Goal: Information Seeking & Learning: Find specific fact

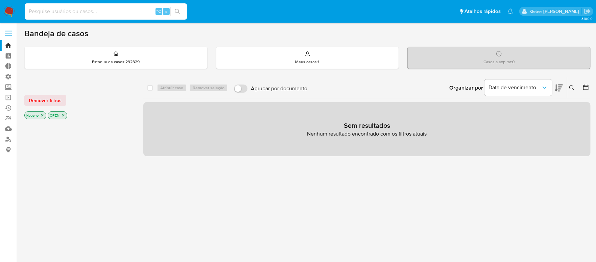
click at [74, 13] on input at bounding box center [106, 11] width 162 height 9
paste input "1042739715"
type input "1042739715"
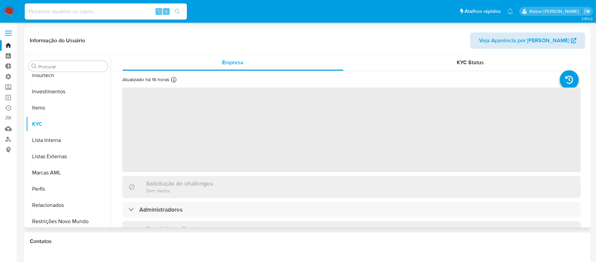
scroll to position [318, 0]
select select "10"
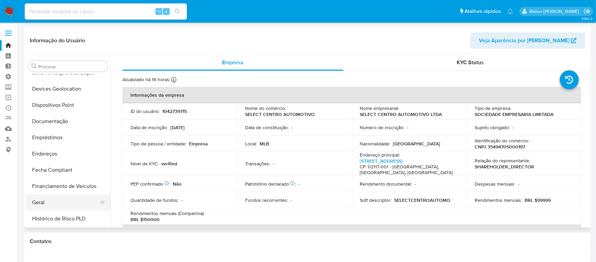
scroll to position [105, 0]
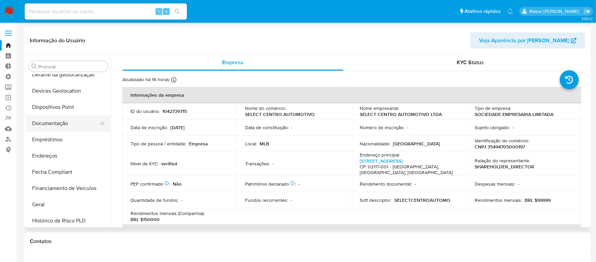
click at [58, 125] on button "Documentação" at bounding box center [65, 123] width 79 height 16
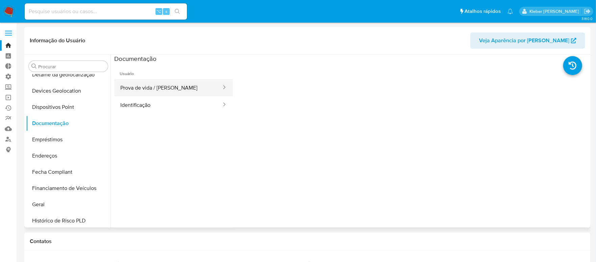
click at [163, 91] on button "Prova de vida / [PERSON_NAME]" at bounding box center [168, 87] width 108 height 17
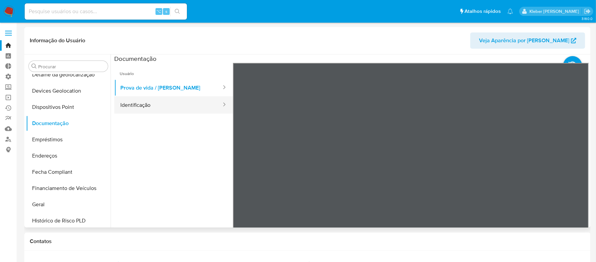
click at [173, 105] on button "Identificação" at bounding box center [168, 104] width 108 height 17
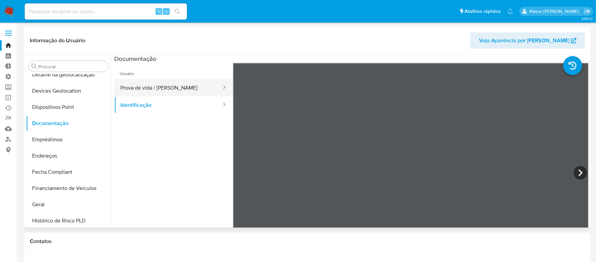
click at [174, 87] on button "Prova de vida / [PERSON_NAME]" at bounding box center [168, 87] width 108 height 17
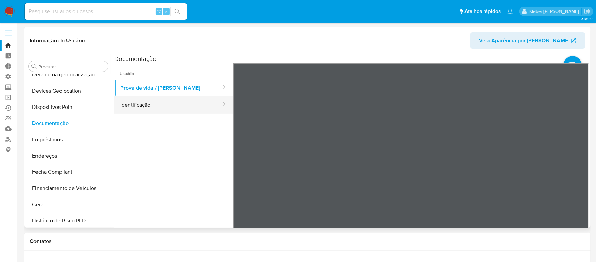
click at [171, 105] on button "Identificação" at bounding box center [168, 104] width 108 height 17
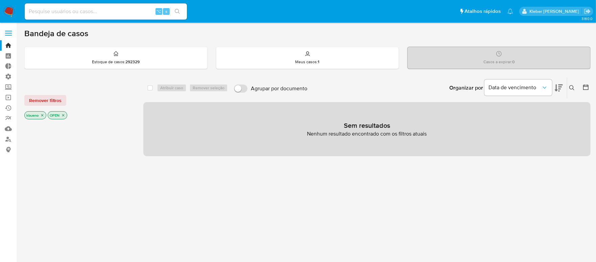
click at [83, 10] on input at bounding box center [106, 11] width 162 height 9
paste input "667902639"
type input "667902639"
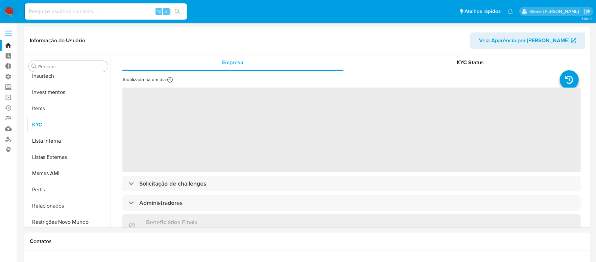
scroll to position [318, 0]
select select "10"
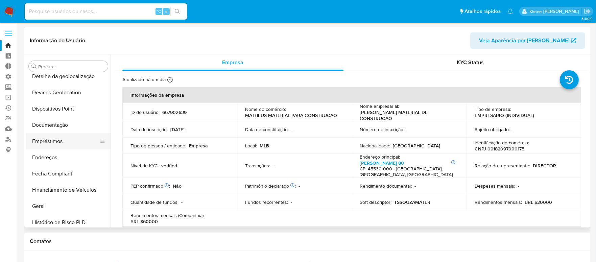
scroll to position [101, 0]
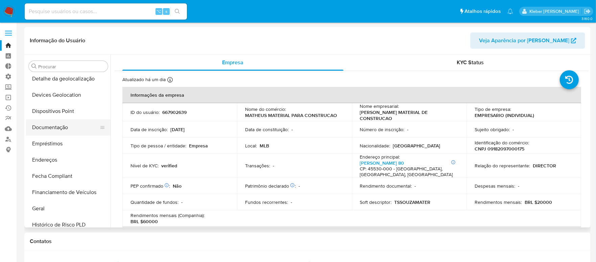
click at [49, 127] on button "Documentação" at bounding box center [65, 127] width 79 height 16
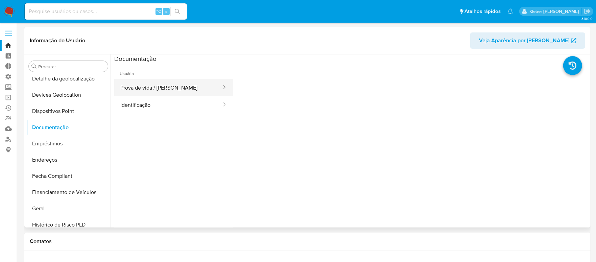
click at [170, 88] on button "Prova de vida / [PERSON_NAME]" at bounding box center [168, 87] width 108 height 17
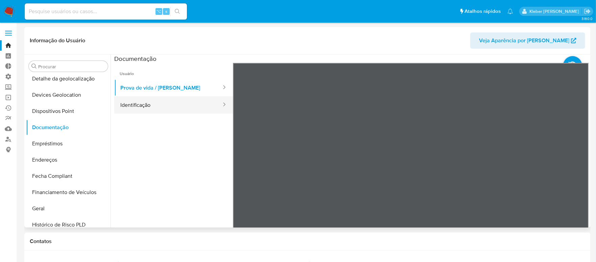
click at [167, 98] on button "Identificação" at bounding box center [168, 104] width 108 height 17
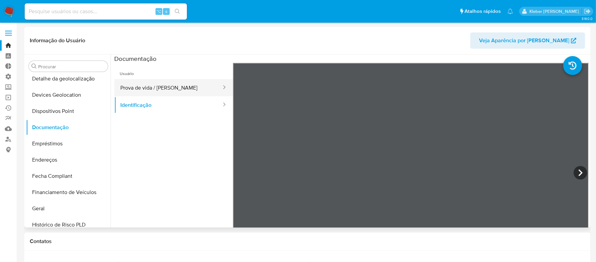
click at [168, 89] on button "Prova de vida / [PERSON_NAME]" at bounding box center [168, 87] width 108 height 17
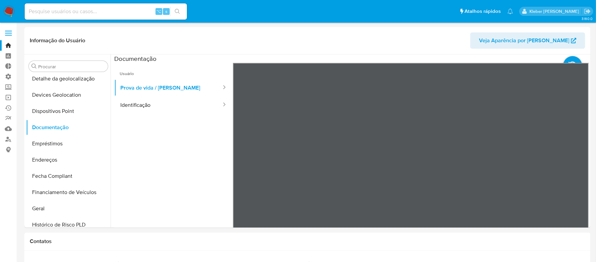
scroll to position [101, 0]
click at [149, 106] on button "Identificação" at bounding box center [168, 104] width 108 height 17
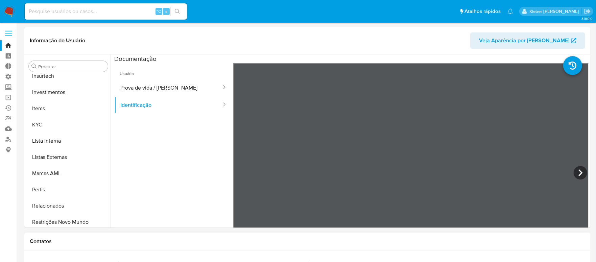
scroll to position [318, 0]
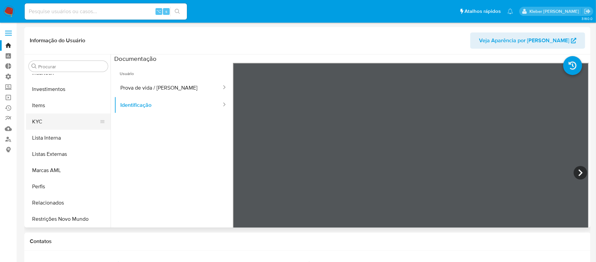
click at [47, 124] on button "KYC" at bounding box center [65, 122] width 79 height 16
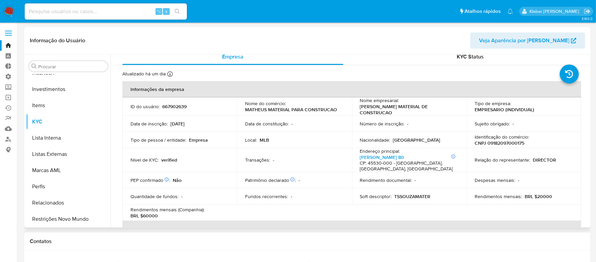
scroll to position [7, 0]
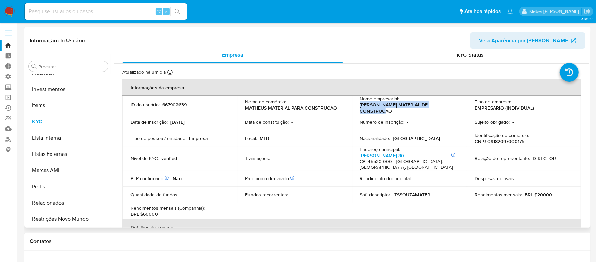
drag, startPoint x: 356, startPoint y: 107, endPoint x: 449, endPoint y: 106, distance: 92.6
click at [449, 106] on td "Nome empresarial : [PERSON_NAME] MATERIAL DE CONSTRUCAO" at bounding box center [409, 105] width 115 height 18
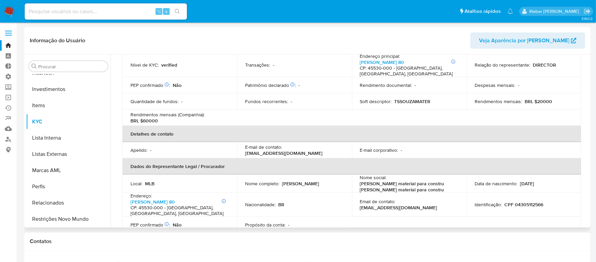
scroll to position [111, 0]
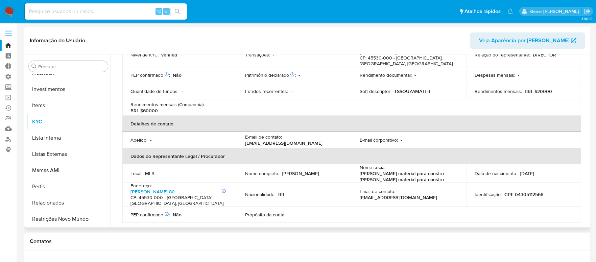
drag, startPoint x: 279, startPoint y: 171, endPoint x: 335, endPoint y: 169, distance: 55.8
click at [335, 170] on div "Nome completo : [PERSON_NAME]" at bounding box center [294, 173] width 98 height 6
drag, startPoint x: 280, startPoint y: 172, endPoint x: 313, endPoint y: 172, distance: 32.4
click at [325, 172] on div "Nome completo : [PERSON_NAME]" at bounding box center [294, 173] width 98 height 6
drag, startPoint x: 284, startPoint y: 172, endPoint x: 328, endPoint y: 171, distance: 43.9
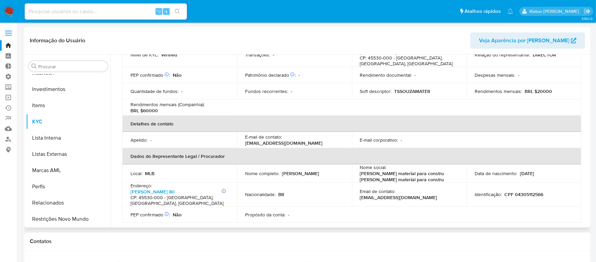
click at [319, 171] on p "[PERSON_NAME]" at bounding box center [300, 173] width 37 height 6
drag, startPoint x: 357, startPoint y: 167, endPoint x: 412, endPoint y: 176, distance: 55.9
click at [412, 176] on td "Nome social : [PERSON_NAME] material para constru [PERSON_NAME] material para c…" at bounding box center [409, 173] width 115 height 18
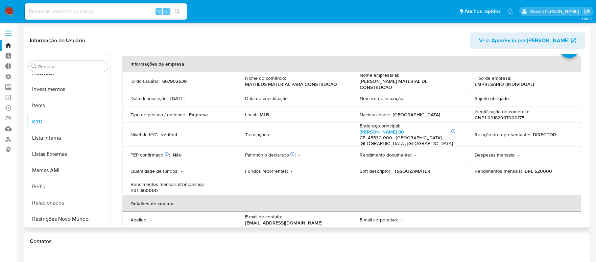
scroll to position [31, 0]
drag, startPoint x: 506, startPoint y: 170, endPoint x: 543, endPoint y: 171, distance: 37.9
click at [549, 171] on div "Rendimentos mensais : BRL $20000" at bounding box center [523, 171] width 98 height 6
drag, startPoint x: 132, startPoint y: 188, endPoint x: 180, endPoint y: 187, distance: 48.0
click at [180, 187] on div "Rendimentos mensais (Companhia) : BRL $60000" at bounding box center [179, 187] width 98 height 12
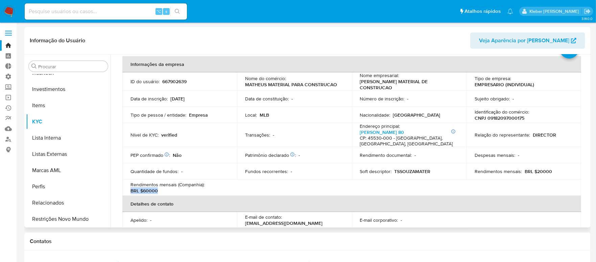
click at [139, 190] on p "BRL $60000" at bounding box center [143, 191] width 27 height 6
drag, startPoint x: 529, startPoint y: 167, endPoint x: 551, endPoint y: 167, distance: 22.3
click at [551, 168] on div "Rendimentos mensais : BRL $20000" at bounding box center [523, 171] width 98 height 6
drag, startPoint x: 539, startPoint y: 168, endPoint x: 553, endPoint y: 168, distance: 13.2
click at [553, 168] on div "Rendimentos mensais : BRL $20000" at bounding box center [523, 171] width 98 height 6
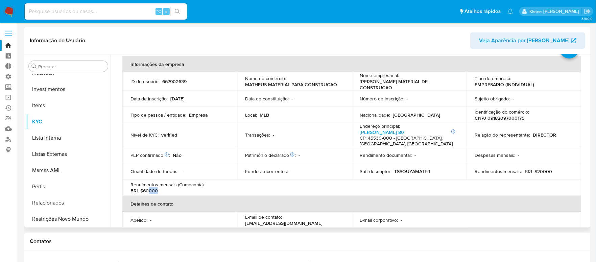
drag, startPoint x: 149, startPoint y: 188, endPoint x: 166, endPoint y: 186, distance: 17.3
click at [166, 186] on div "Rendimentos mensais (Companhia) : BRL $60000" at bounding box center [179, 187] width 98 height 12
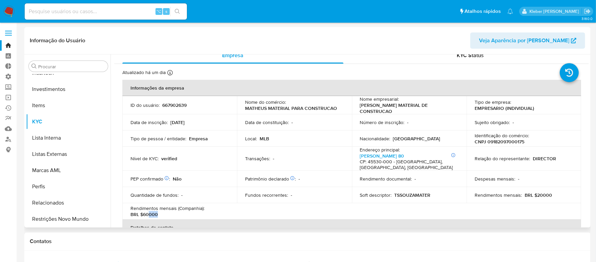
scroll to position [0, 0]
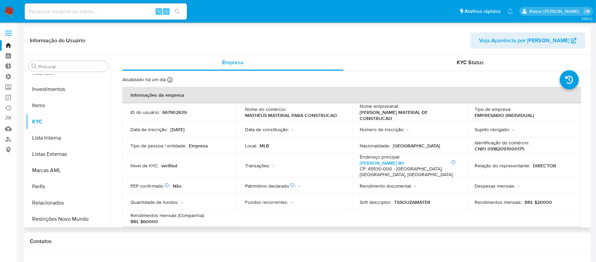
click at [508, 146] on p "CNPJ 09182097000175" at bounding box center [499, 149] width 50 height 6
copy p "09182097000175"
